Goal: Find specific page/section: Find specific page/section

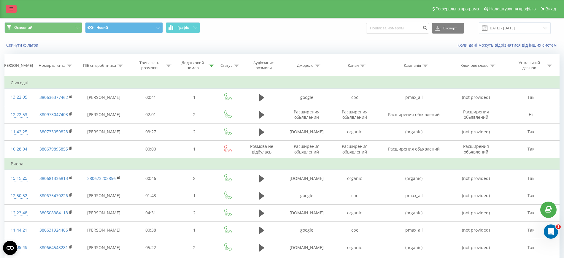
click at [9, 5] on link at bounding box center [11, 9] width 11 height 8
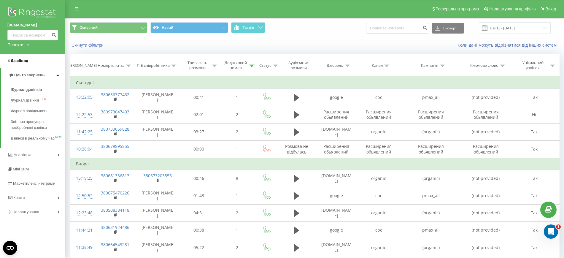
click at [20, 59] on span "Дашборд" at bounding box center [19, 60] width 17 height 4
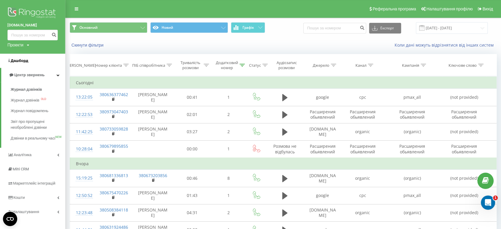
click at [23, 62] on span "Дашборд" at bounding box center [19, 60] width 17 height 4
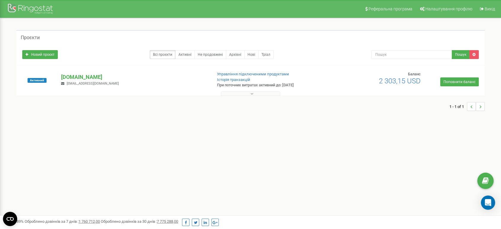
click at [250, 93] on button at bounding box center [250, 93] width 59 height 4
click at [489, 204] on icon "Відкрити програму для спілкування Intercom" at bounding box center [487, 202] width 10 height 10
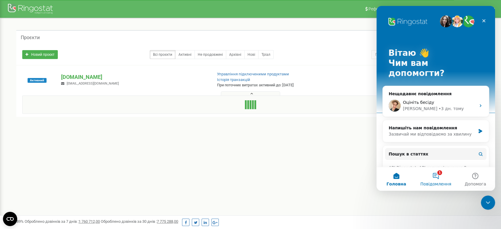
click at [435, 181] on button "1 Повідомлення" at bounding box center [435, 179] width 39 height 24
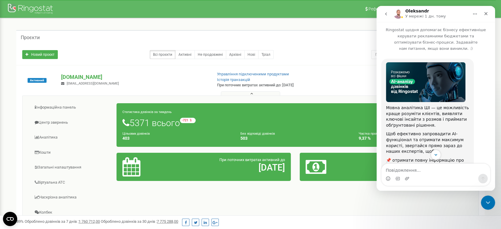
click at [387, 11] on button "go back" at bounding box center [385, 13] width 11 height 11
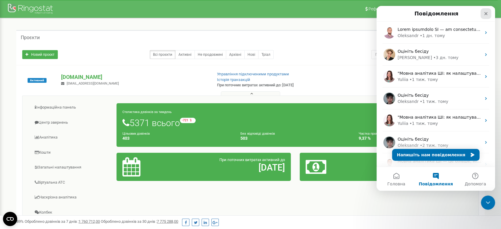
click at [488, 11] on div "Закрити" at bounding box center [486, 13] width 11 height 11
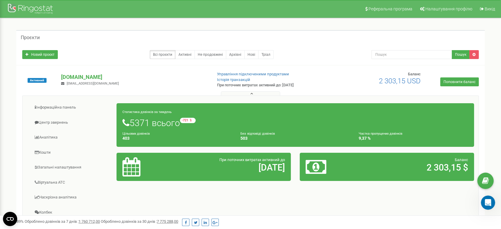
click at [417, 166] on h2 "2 303,15 $" at bounding box center [415, 167] width 105 height 10
click at [271, 165] on h2 "07.01.26" at bounding box center [231, 167] width 105 height 10
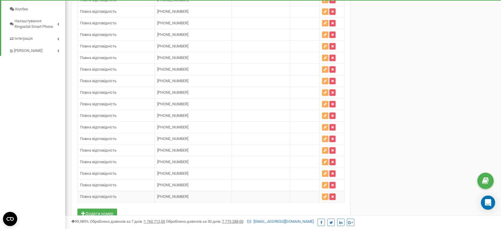
scroll to position [339, 0]
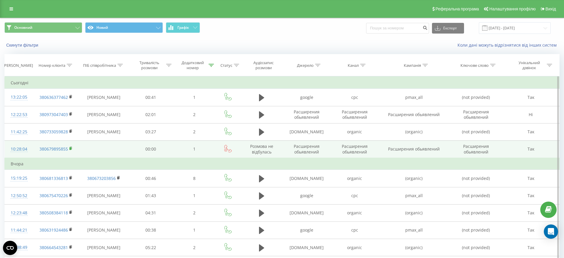
click at [70, 149] on rect at bounding box center [70, 148] width 2 height 3
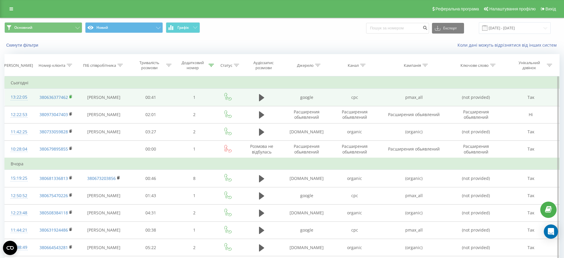
click at [71, 96] on rect at bounding box center [70, 96] width 2 height 3
